Goal: Find specific page/section: Find specific page/section

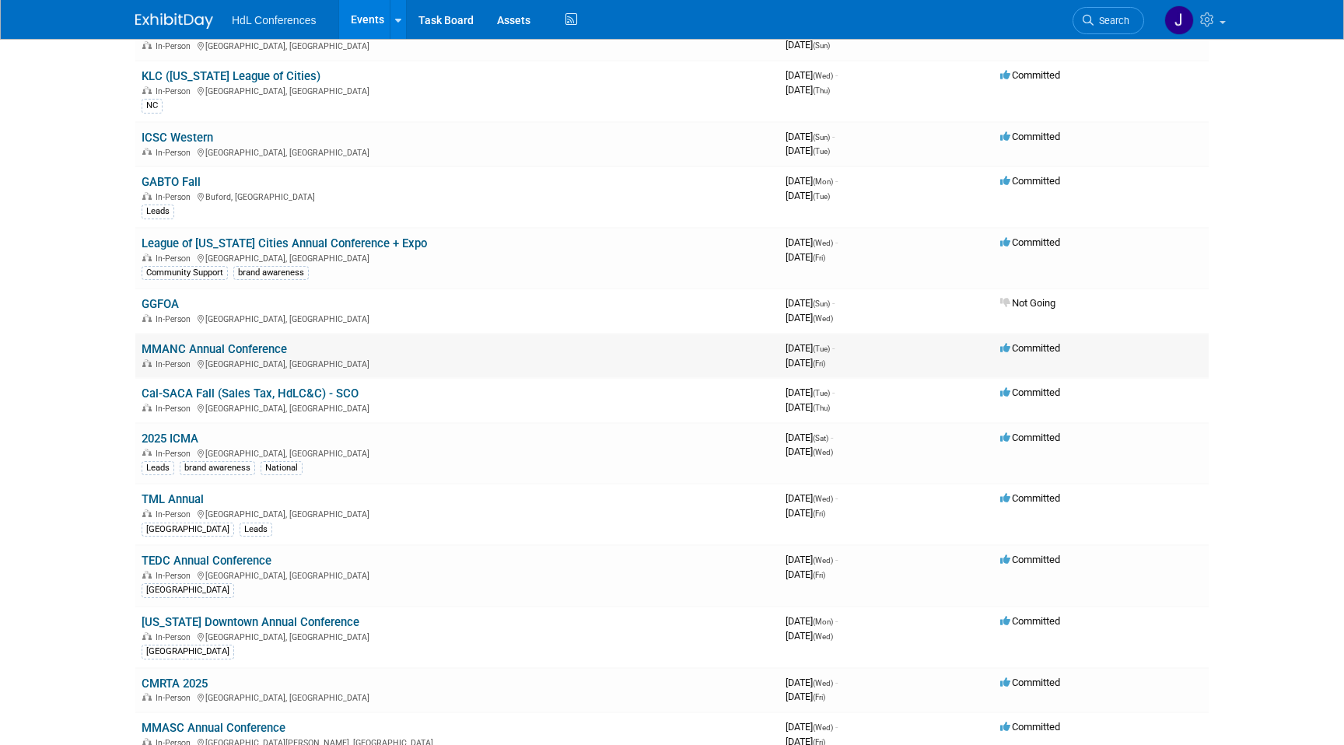
scroll to position [356, 0]
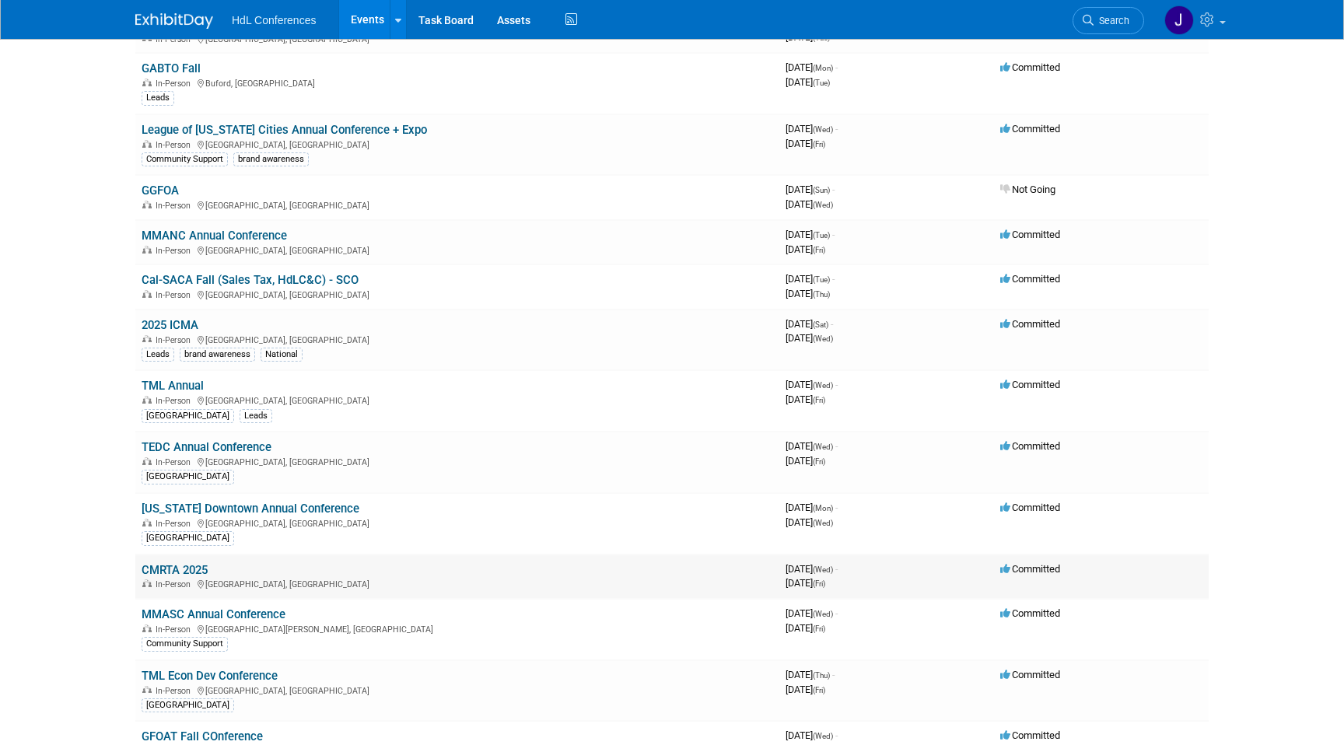
click at [177, 569] on link "CMRTA 2025" at bounding box center [175, 570] width 66 height 14
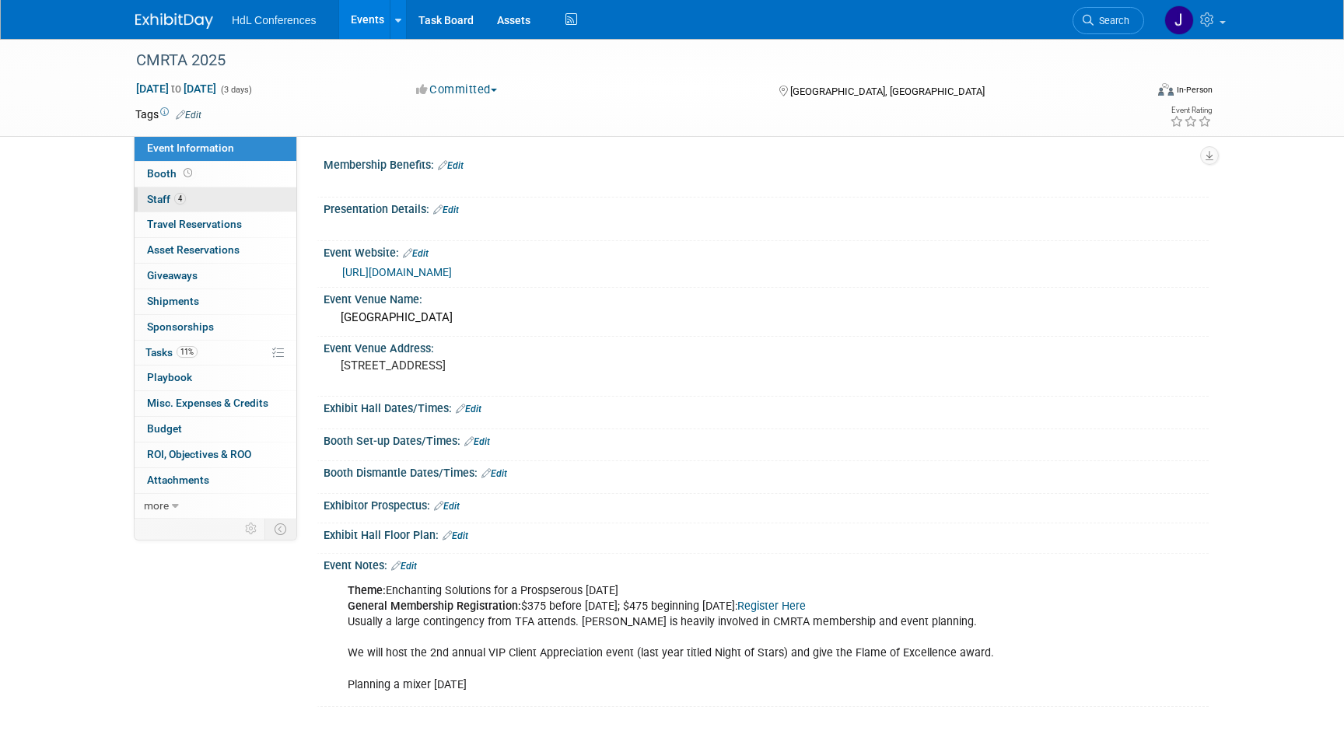
click at [248, 200] on link "4 Staff 4" at bounding box center [216, 199] width 162 height 25
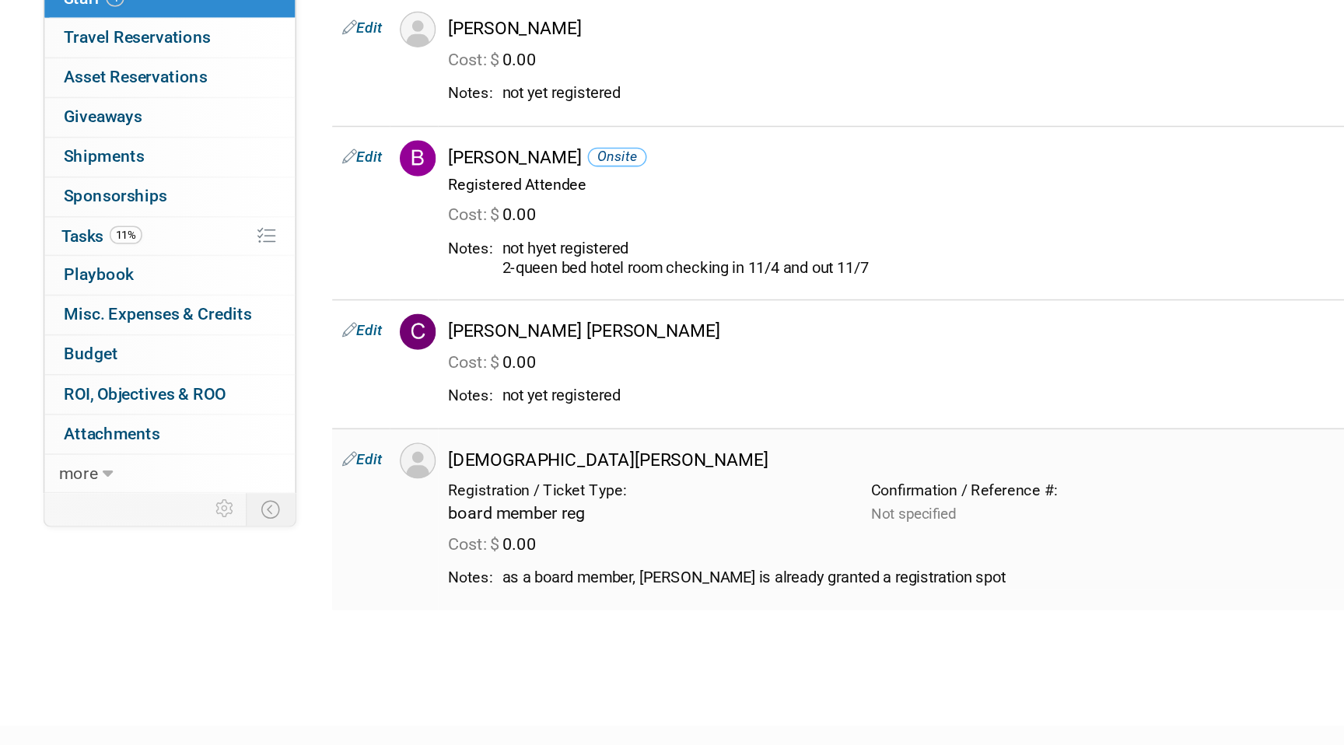
drag, startPoint x: 446, startPoint y: 576, endPoint x: 622, endPoint y: 577, distance: 176.6
click at [622, 577] on div "as a board member, Cris is already granted a registration spot" at bounding box center [810, 573] width 761 height 13
click at [620, 630] on div "CMRTA 2025 Nov 5, 2025 to Nov 7, 2025 (3 days) Nov 5, 2025 to Nov 7, 2025 Commi…" at bounding box center [672, 340] width 1344 height 602
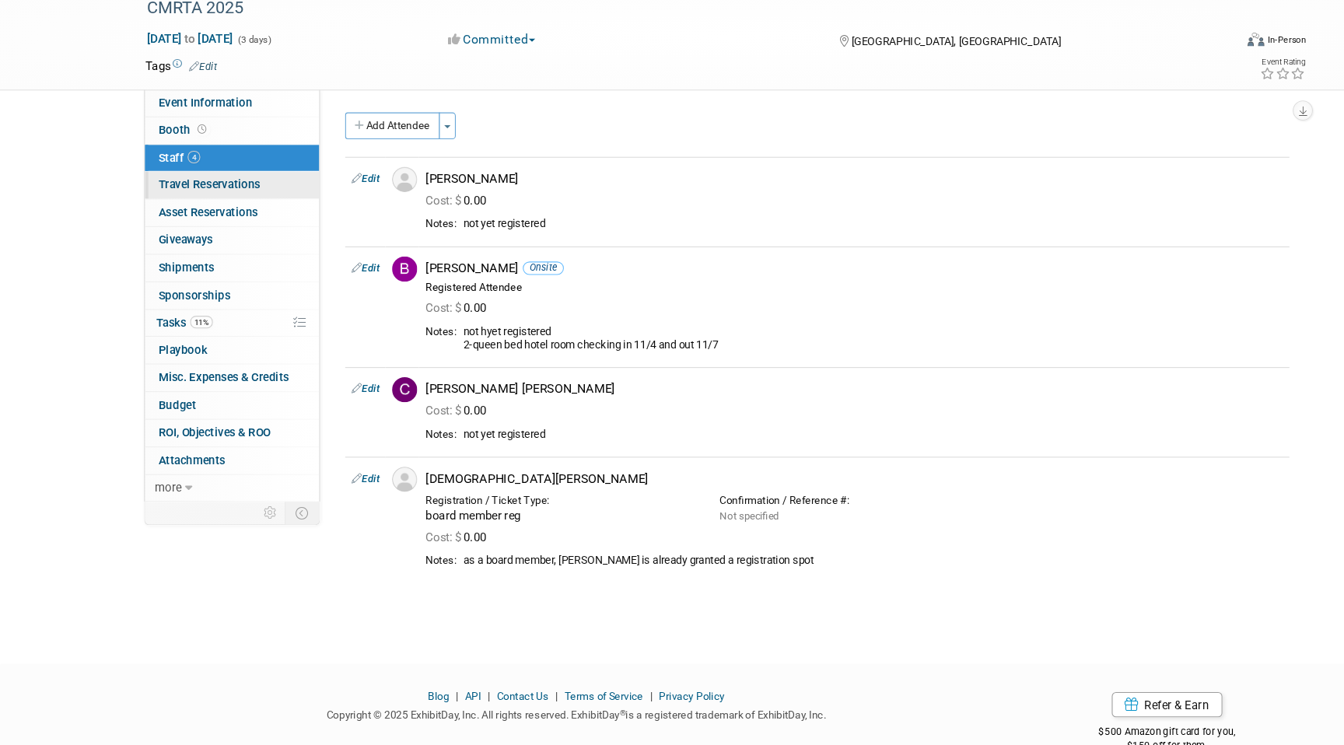
click at [215, 225] on span "Travel Reservations 0" at bounding box center [194, 224] width 95 height 12
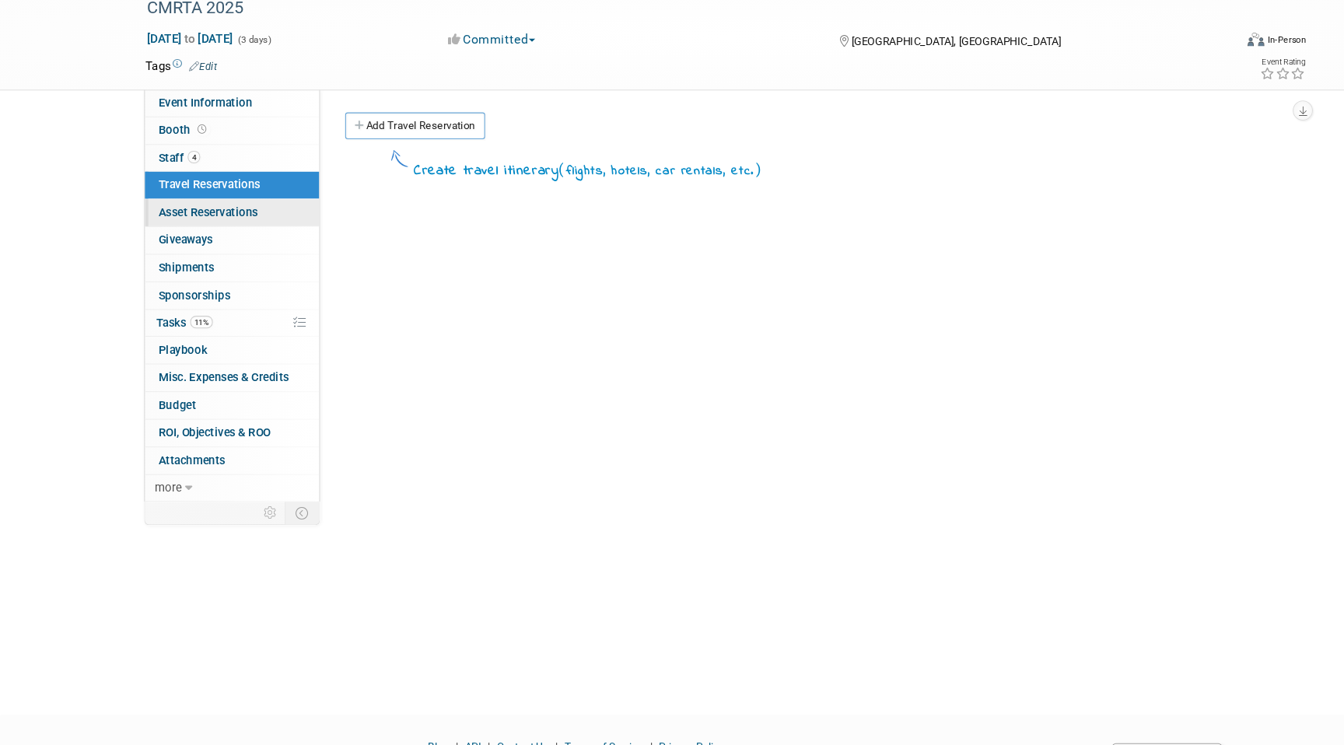
click at [222, 253] on span "Asset Reservations 0" at bounding box center [193, 249] width 93 height 12
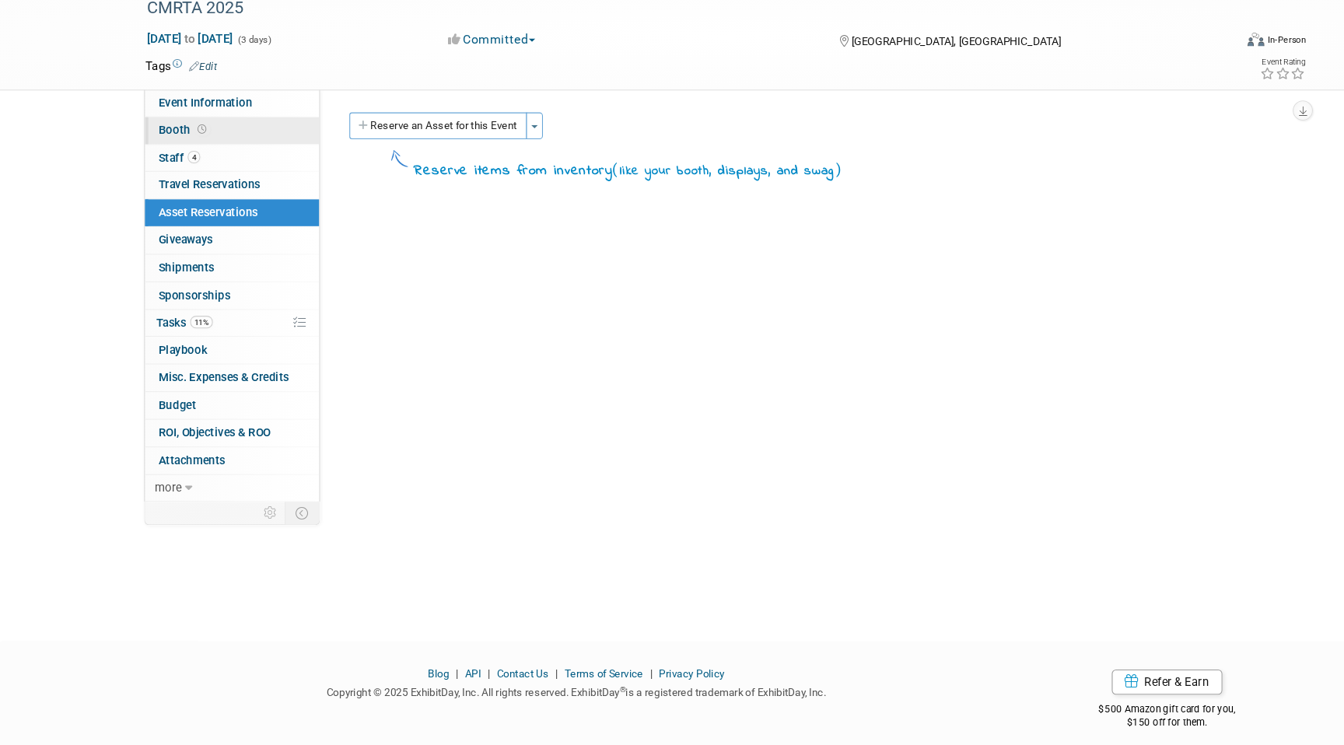
click at [233, 184] on link "Booth" at bounding box center [216, 174] width 162 height 25
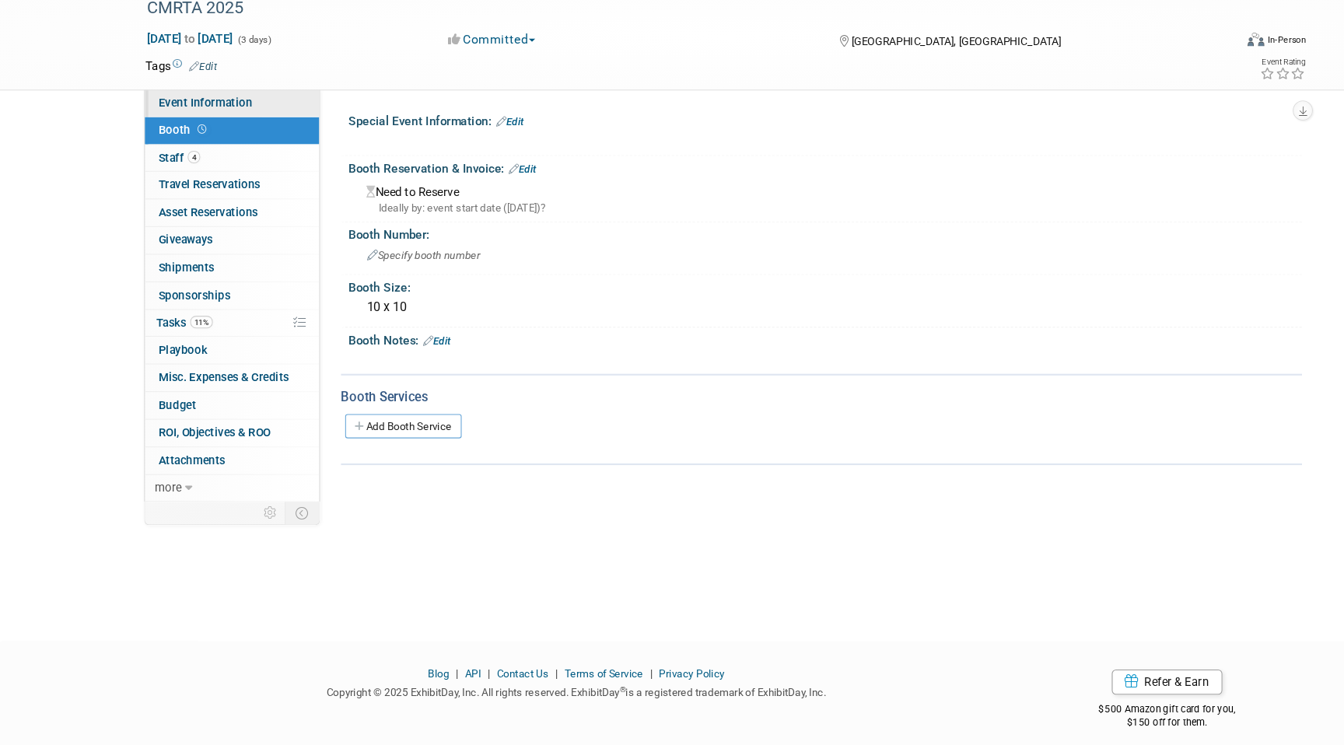
click at [204, 149] on span "Event Information" at bounding box center [190, 148] width 87 height 12
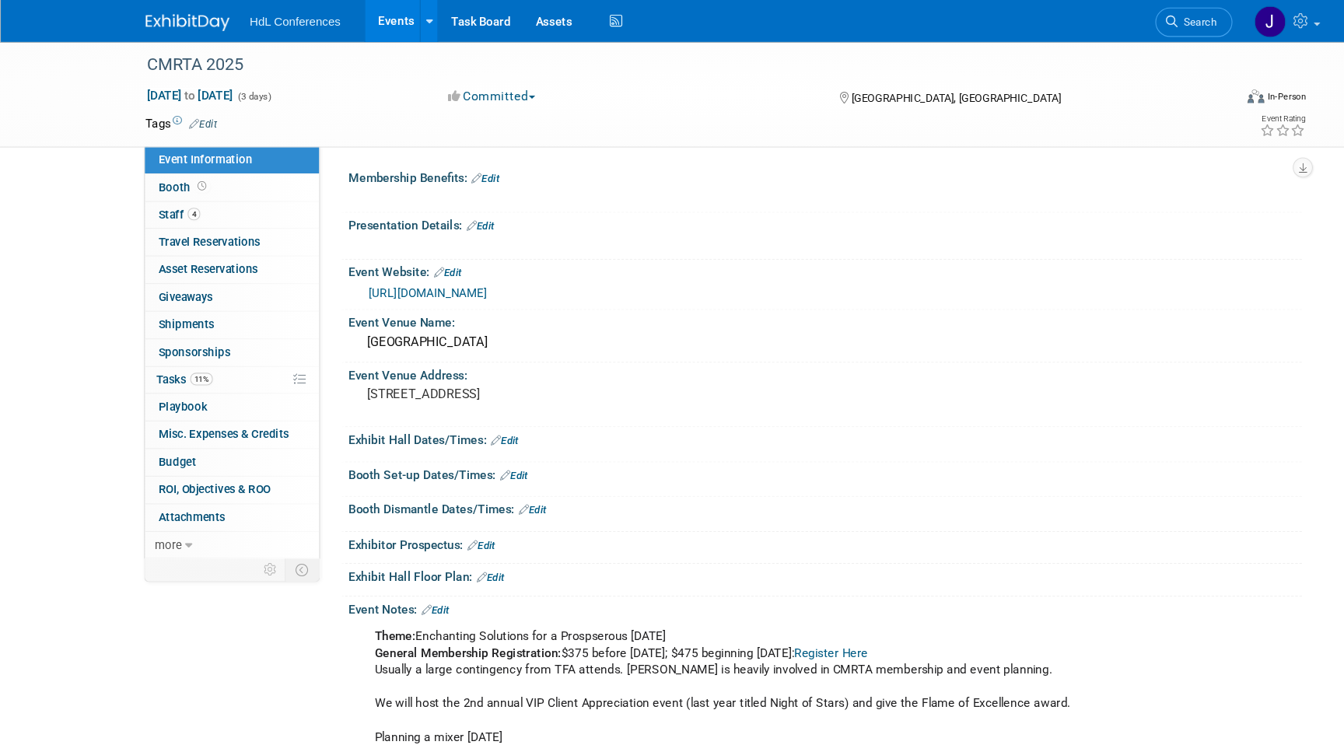
click at [186, 14] on img at bounding box center [174, 21] width 78 height 16
